Goal: Task Accomplishment & Management: Manage account settings

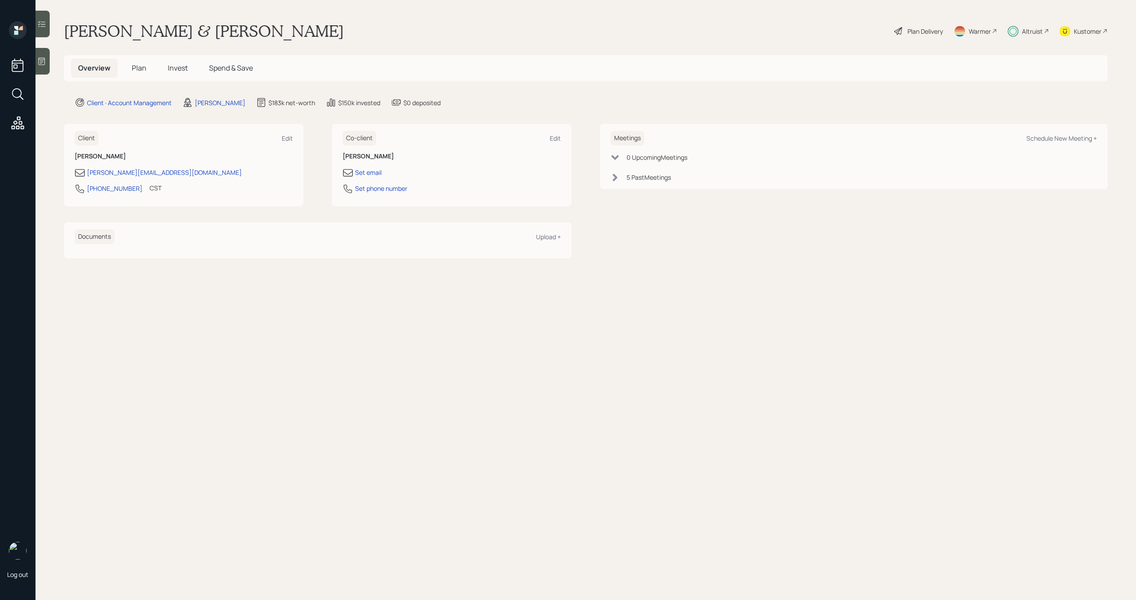
click at [926, 30] on div "Plan Delivery" at bounding box center [924, 31] width 35 height 9
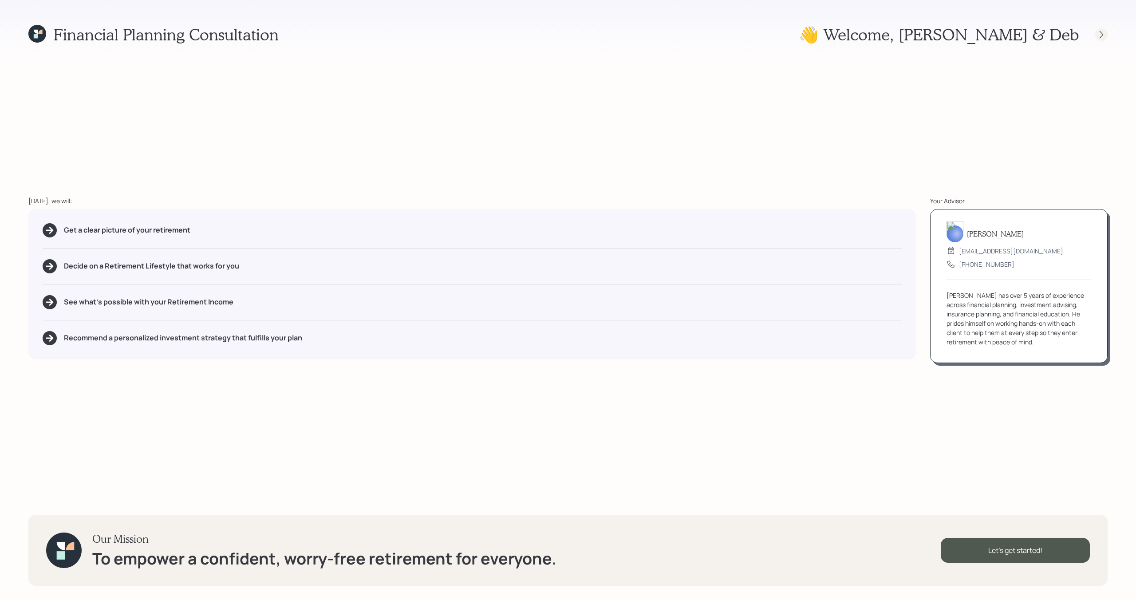
click at [1101, 32] on icon at bounding box center [1101, 34] width 9 height 9
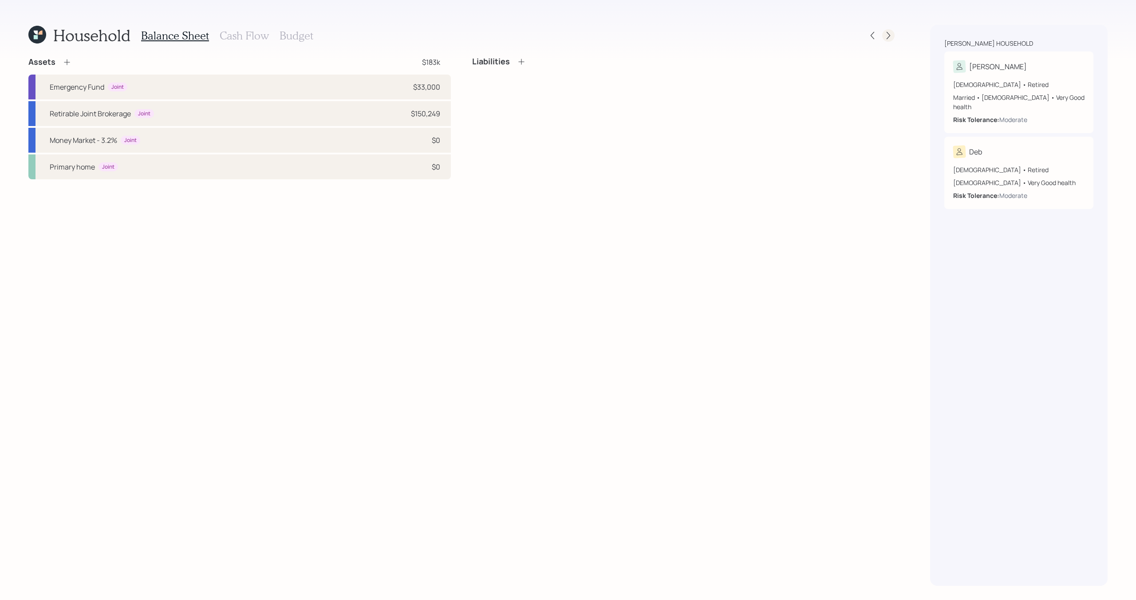
click at [889, 39] on icon at bounding box center [888, 35] width 9 height 9
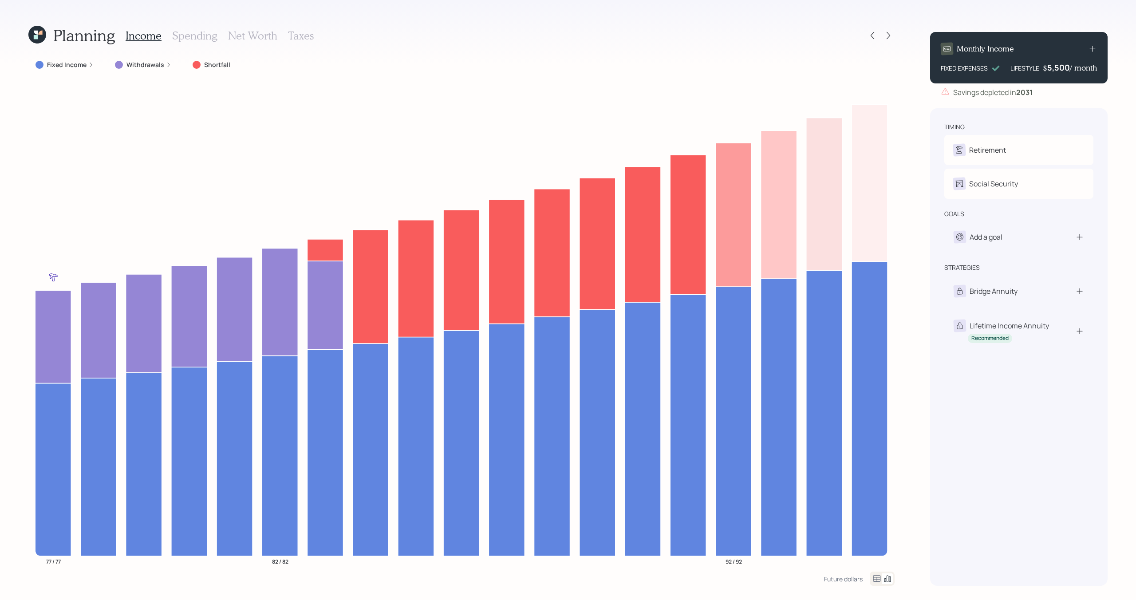
click at [42, 39] on icon at bounding box center [37, 35] width 18 height 18
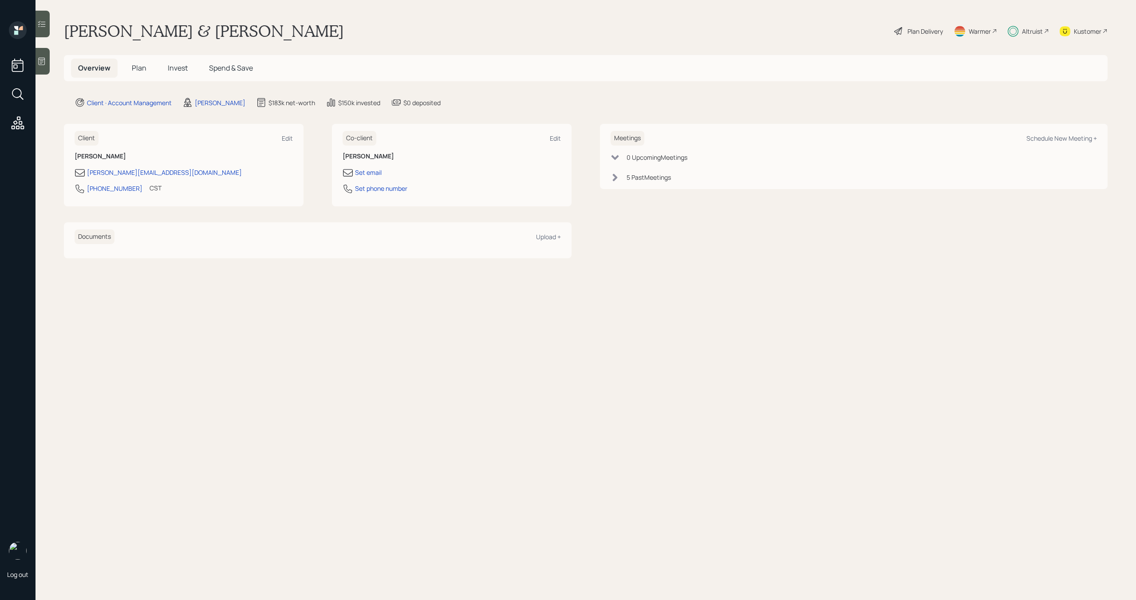
click at [144, 69] on span "Plan" at bounding box center [139, 68] width 15 height 10
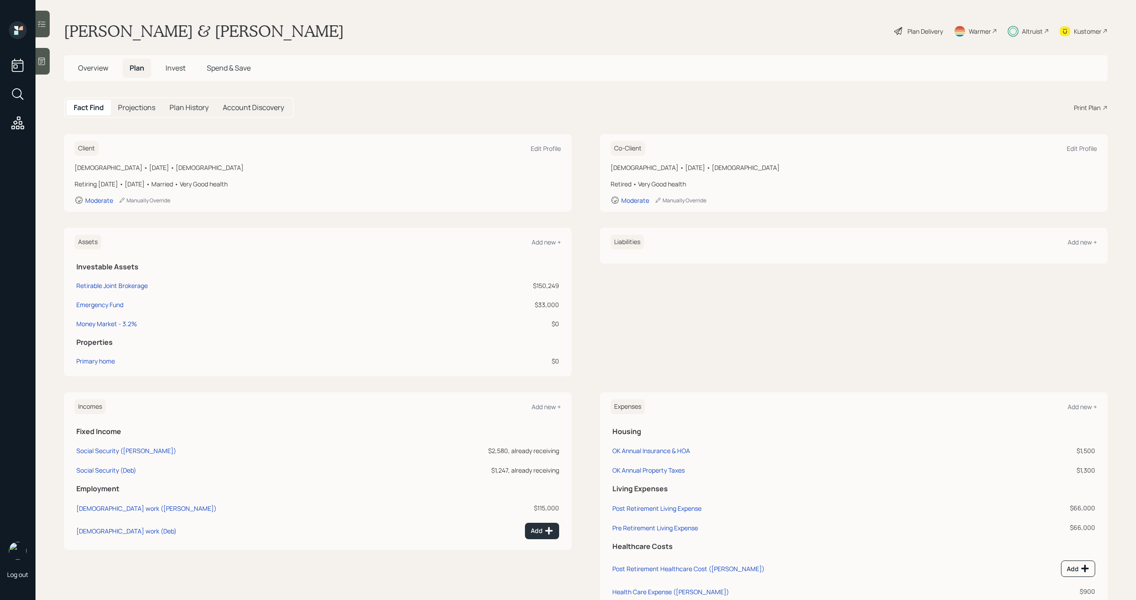
click at [920, 38] on div "Plan Delivery" at bounding box center [918, 31] width 51 height 20
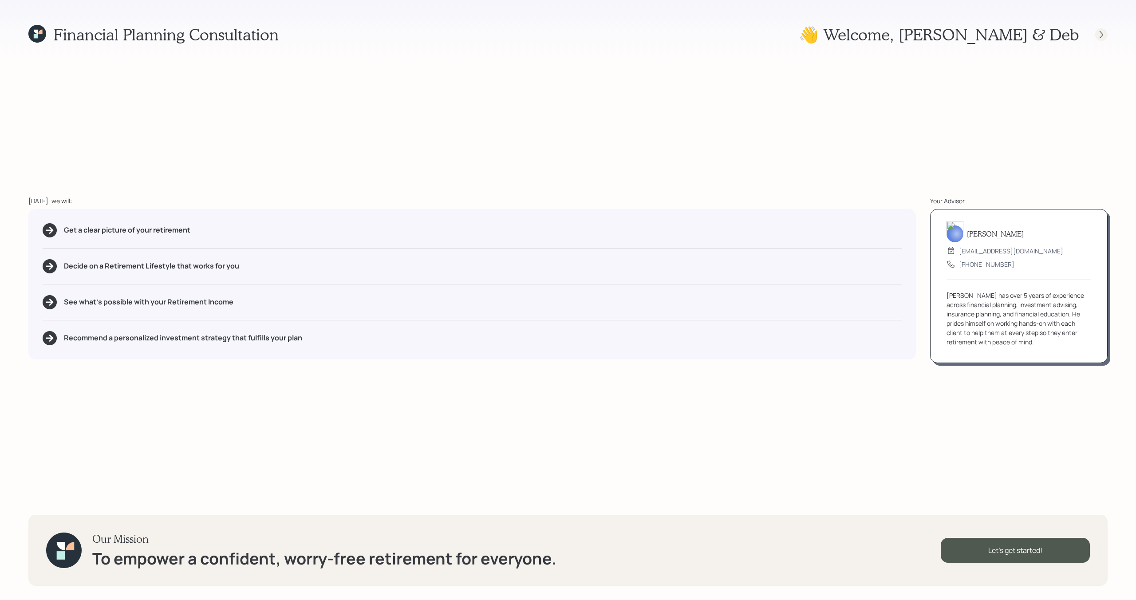
click at [1107, 37] on div at bounding box center [1101, 34] width 12 height 12
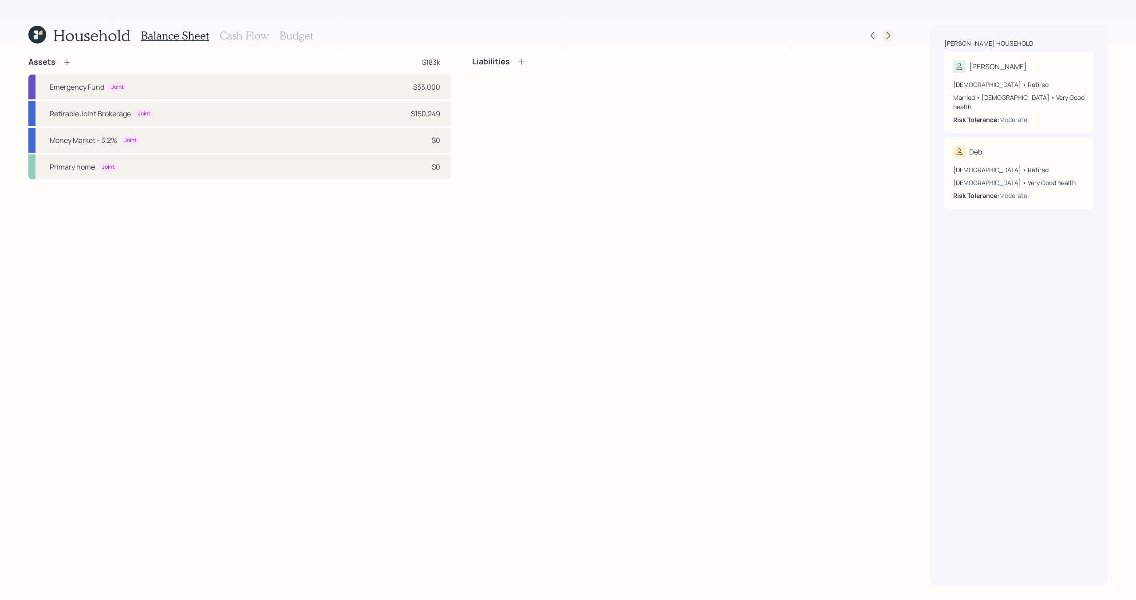
click at [886, 39] on icon at bounding box center [888, 35] width 9 height 9
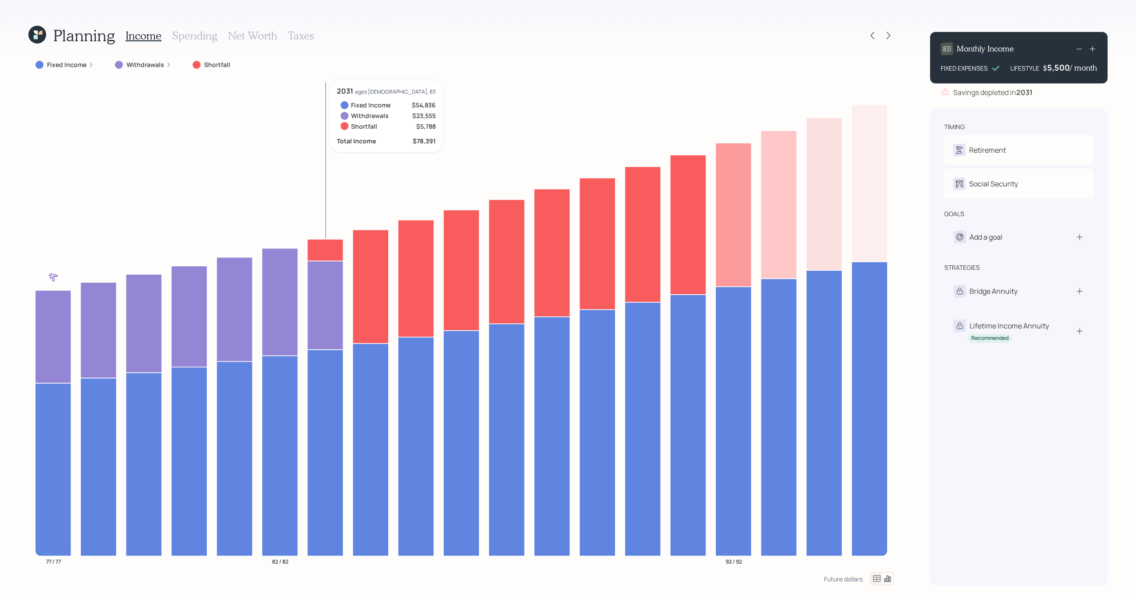
click at [321, 246] on icon at bounding box center [325, 250] width 36 height 22
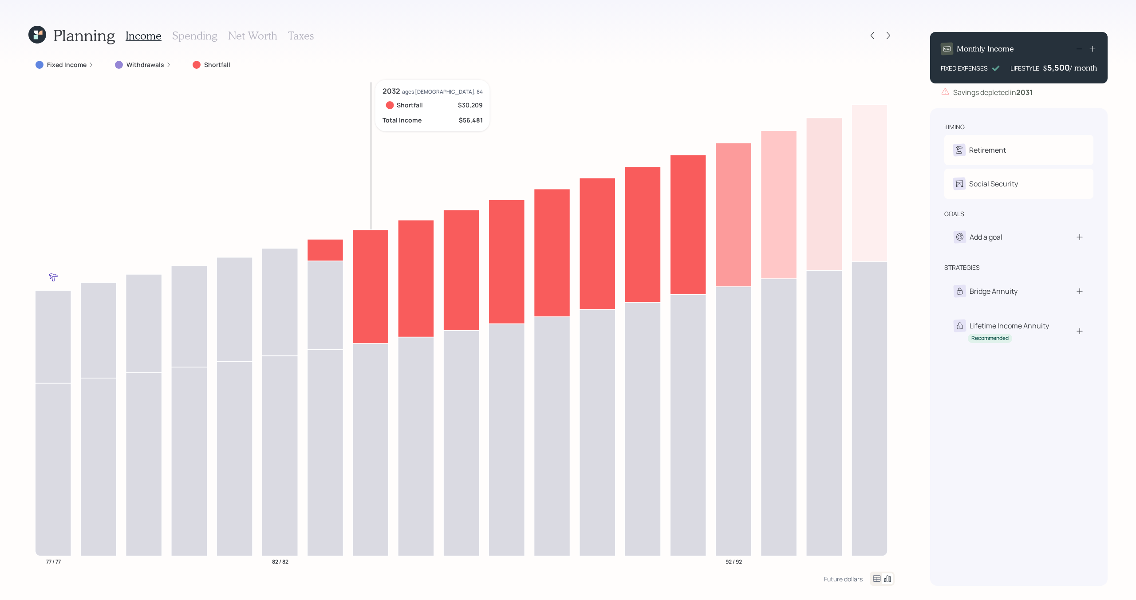
click at [352, 246] on icon "77 / 77 82 / 82 92 / 92" at bounding box center [461, 326] width 866 height 492
click at [327, 252] on icon at bounding box center [325, 250] width 36 height 22
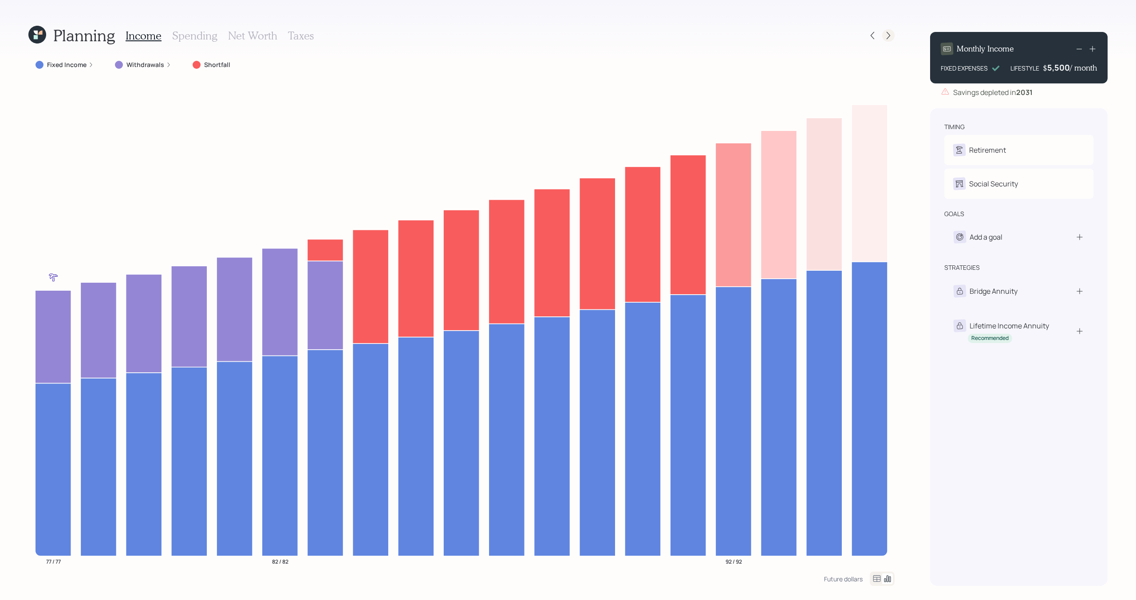
click at [885, 39] on icon at bounding box center [888, 35] width 9 height 9
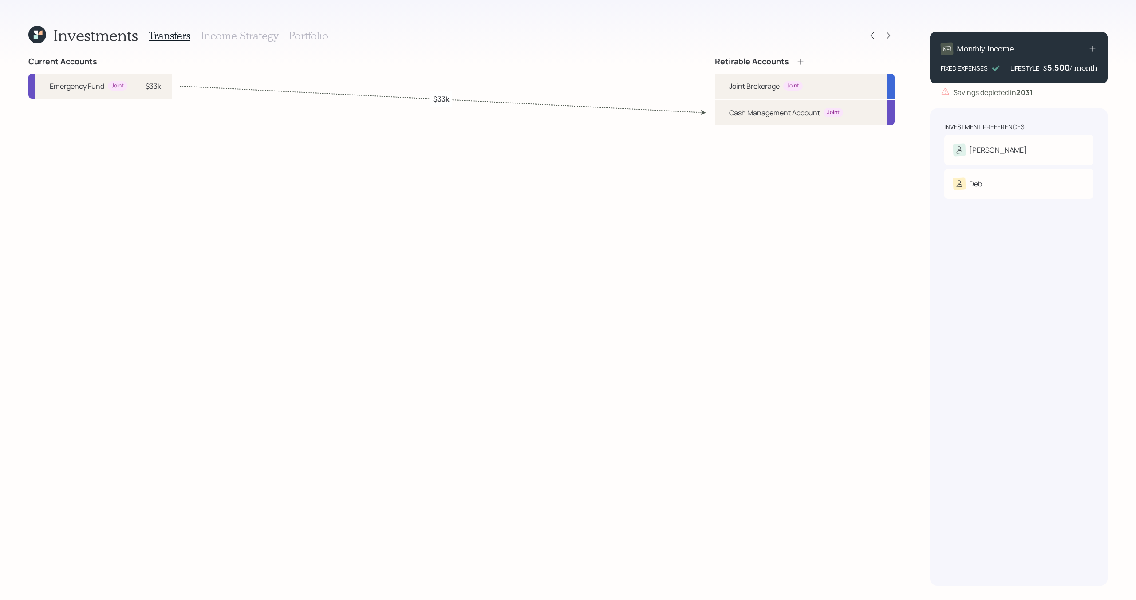
click at [229, 32] on h3 "Income Strategy" at bounding box center [239, 35] width 77 height 13
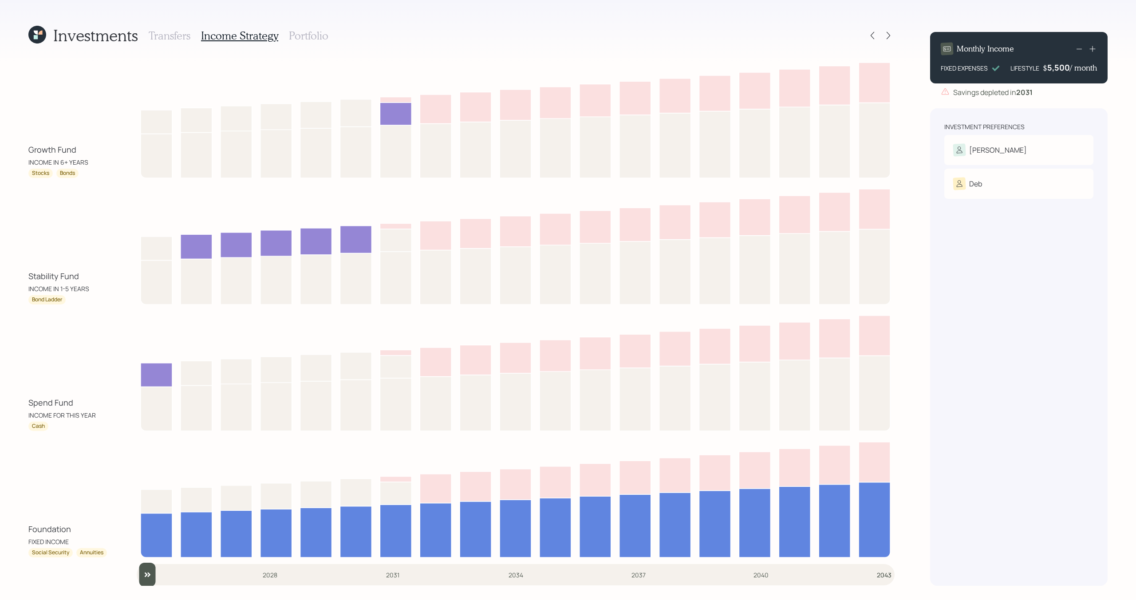
click at [322, 37] on h3 "Portfolio" at bounding box center [308, 35] width 39 height 13
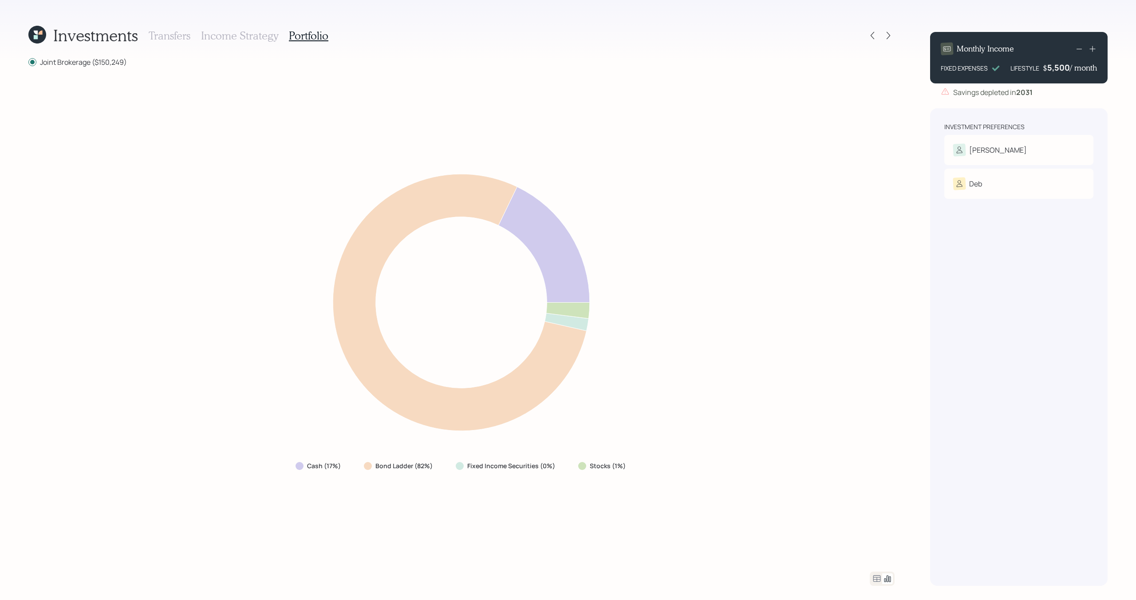
click at [240, 38] on h3 "Income Strategy" at bounding box center [239, 35] width 77 height 13
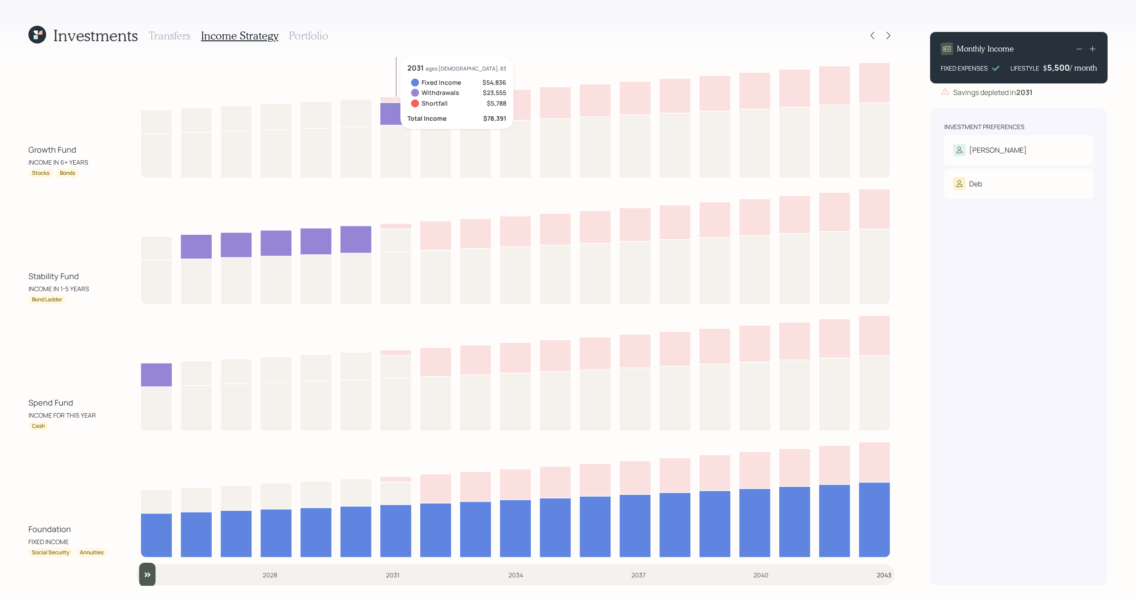
click at [387, 107] on icon at bounding box center [396, 114] width 32 height 23
click at [169, 31] on h3 "Transfers" at bounding box center [170, 35] width 42 height 13
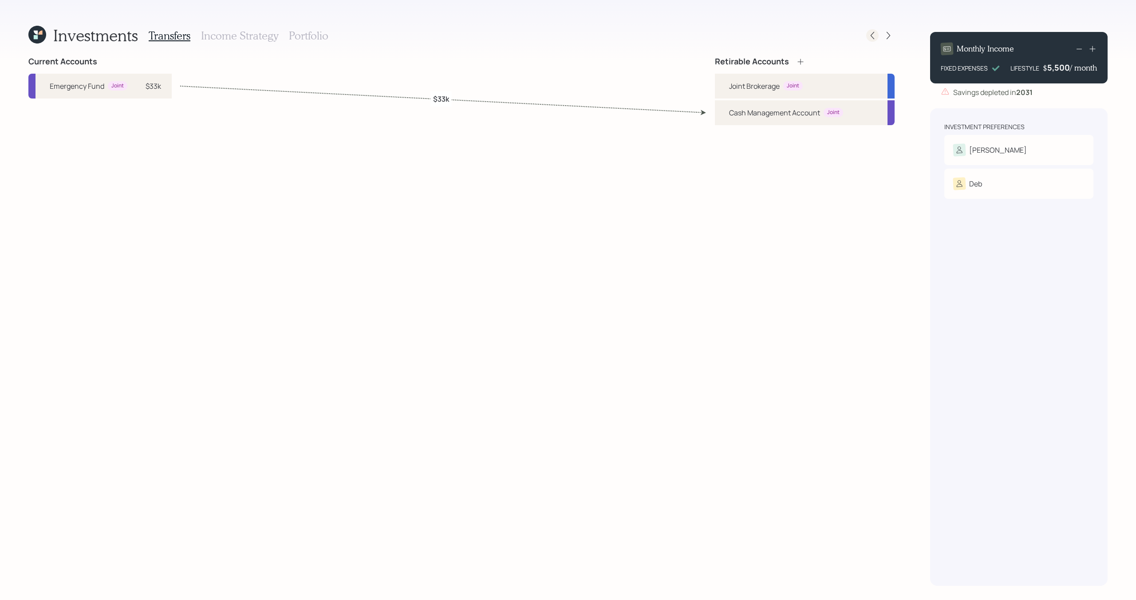
click at [875, 39] on icon at bounding box center [872, 35] width 9 height 9
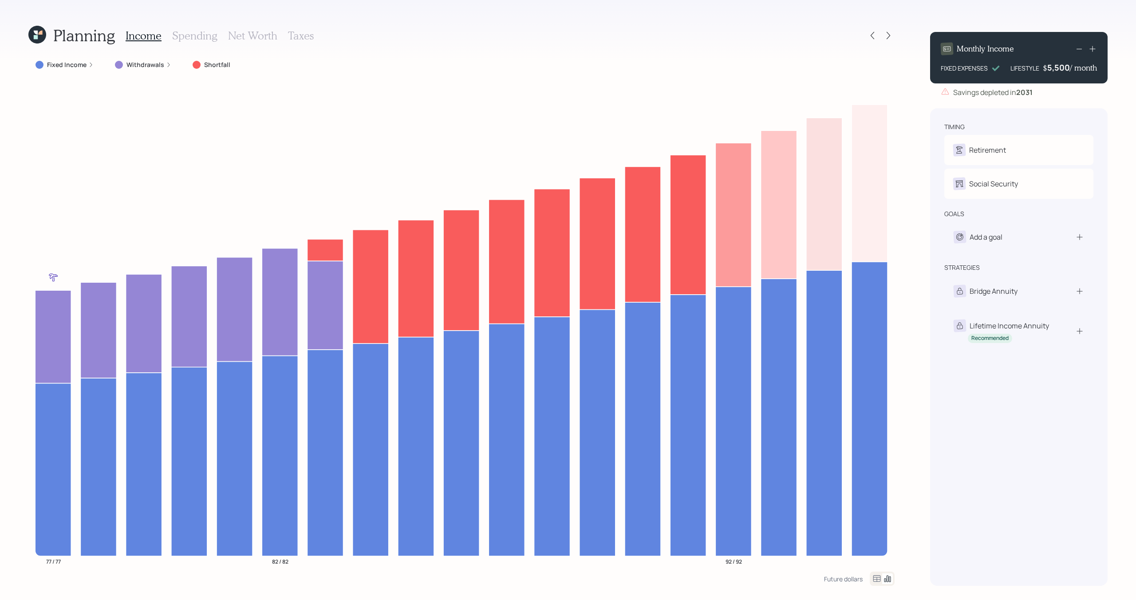
click at [189, 39] on h3 "Spending" at bounding box center [194, 35] width 45 height 13
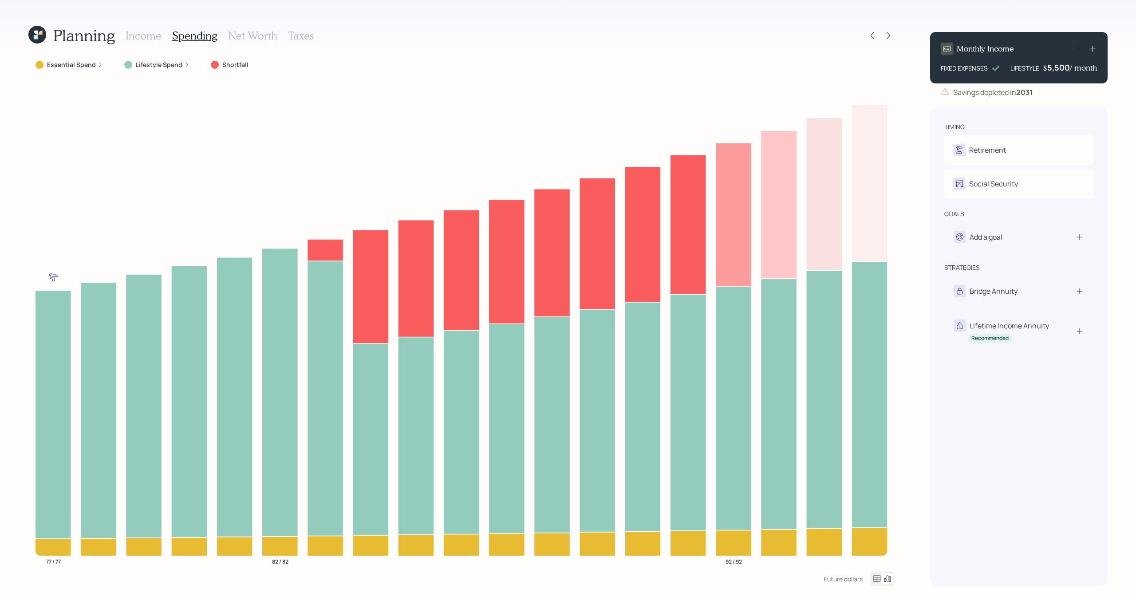
click at [867, 40] on div at bounding box center [880, 35] width 28 height 12
click at [877, 34] on div at bounding box center [872, 35] width 12 height 12
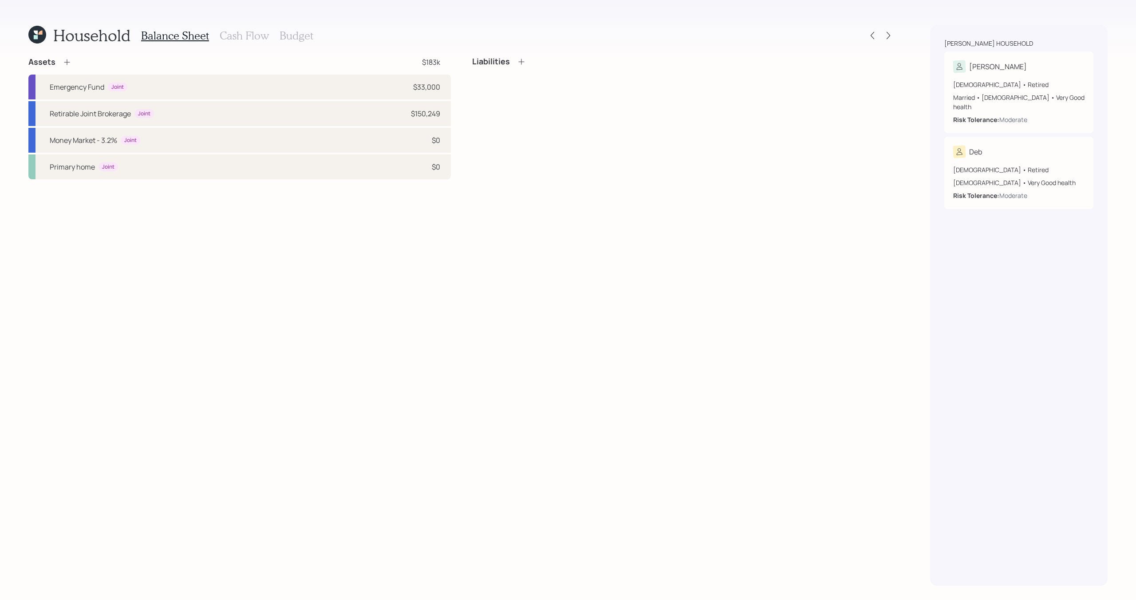
click at [263, 42] on div "Balance Sheet Cash Flow Budget" at bounding box center [227, 35] width 172 height 21
click at [263, 37] on h3 "Cash Flow" at bounding box center [244, 35] width 49 height 13
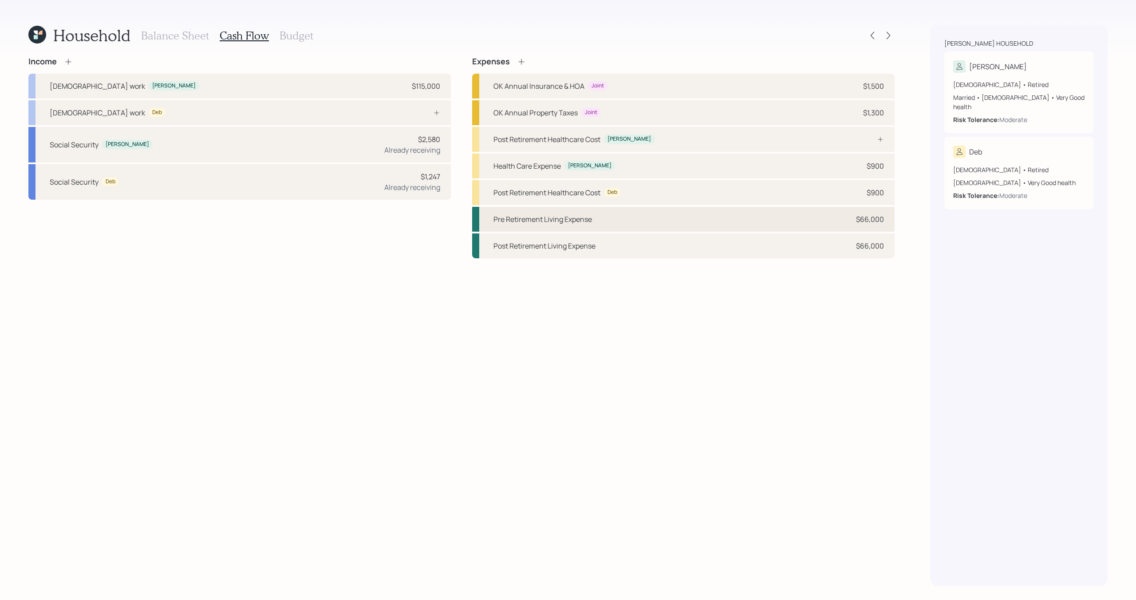
click at [697, 217] on div "Pre Retirement Living Expense $66,000" at bounding box center [683, 219] width 422 height 25
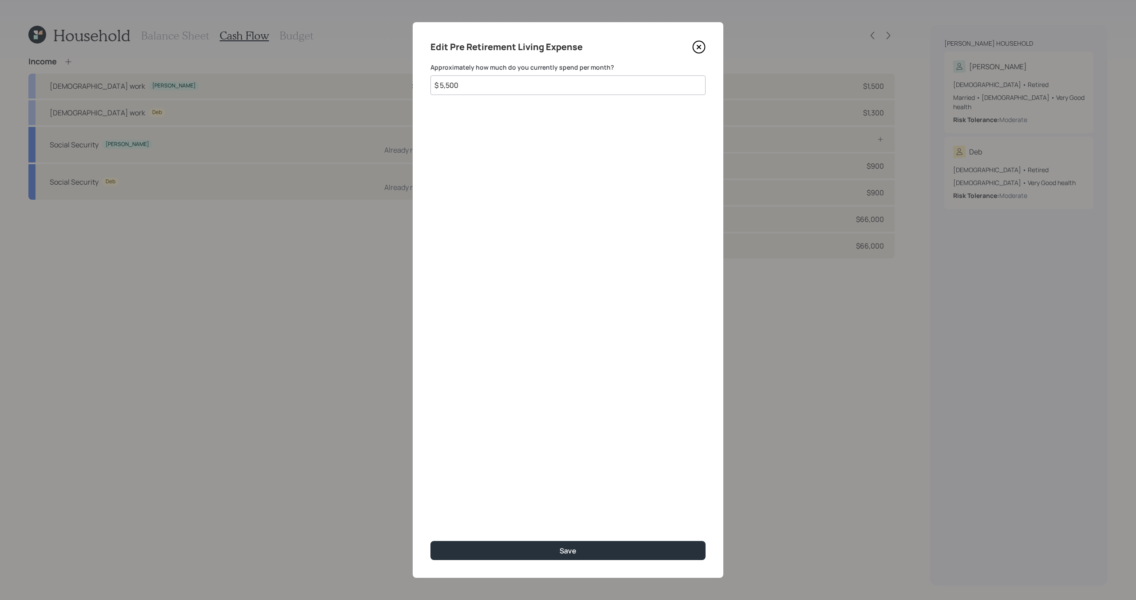
click at [699, 49] on icon at bounding box center [698, 46] width 13 height 13
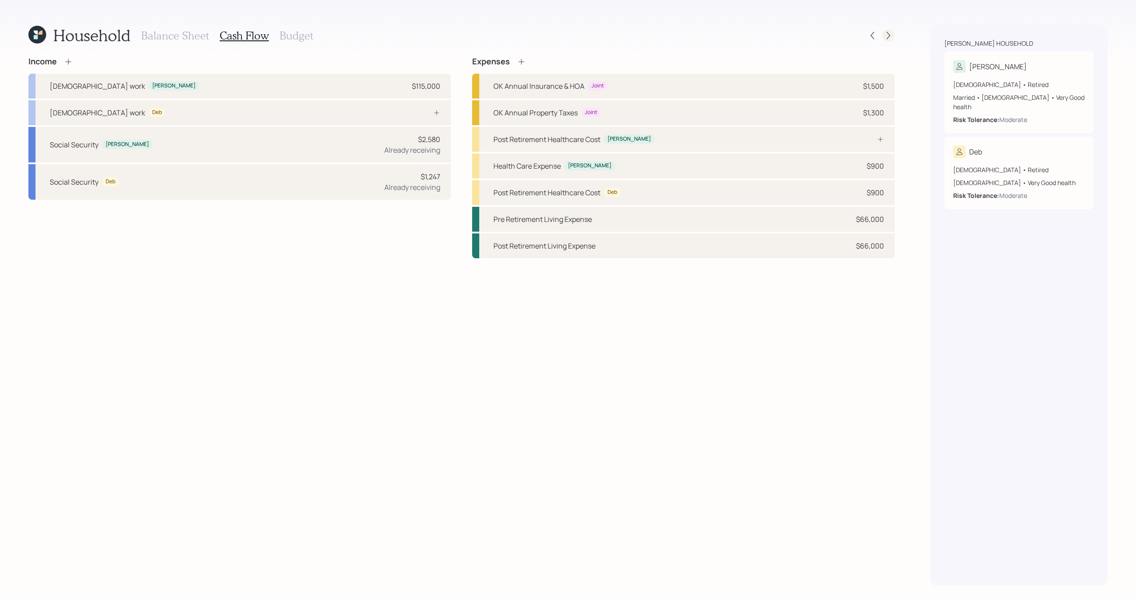
click at [889, 33] on icon at bounding box center [888, 35] width 9 height 9
